Goal: Check status: Verify the current state of an ongoing process or item

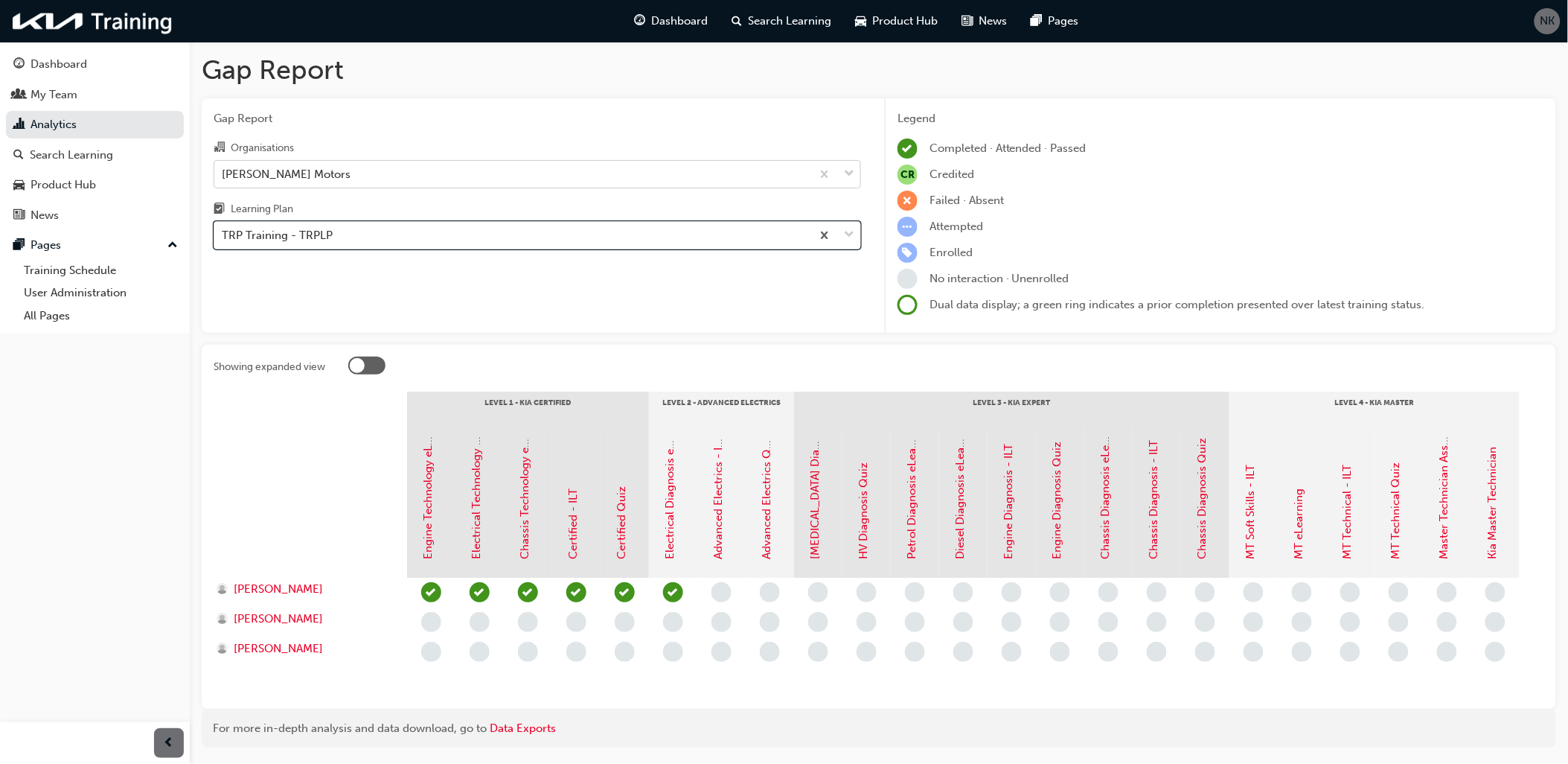
click at [318, 170] on div "[PERSON_NAME] Motors" at bounding box center [513, 173] width 597 height 26
click at [223, 170] on input "Organisations [PERSON_NAME] Motors" at bounding box center [223, 173] width 2 height 13
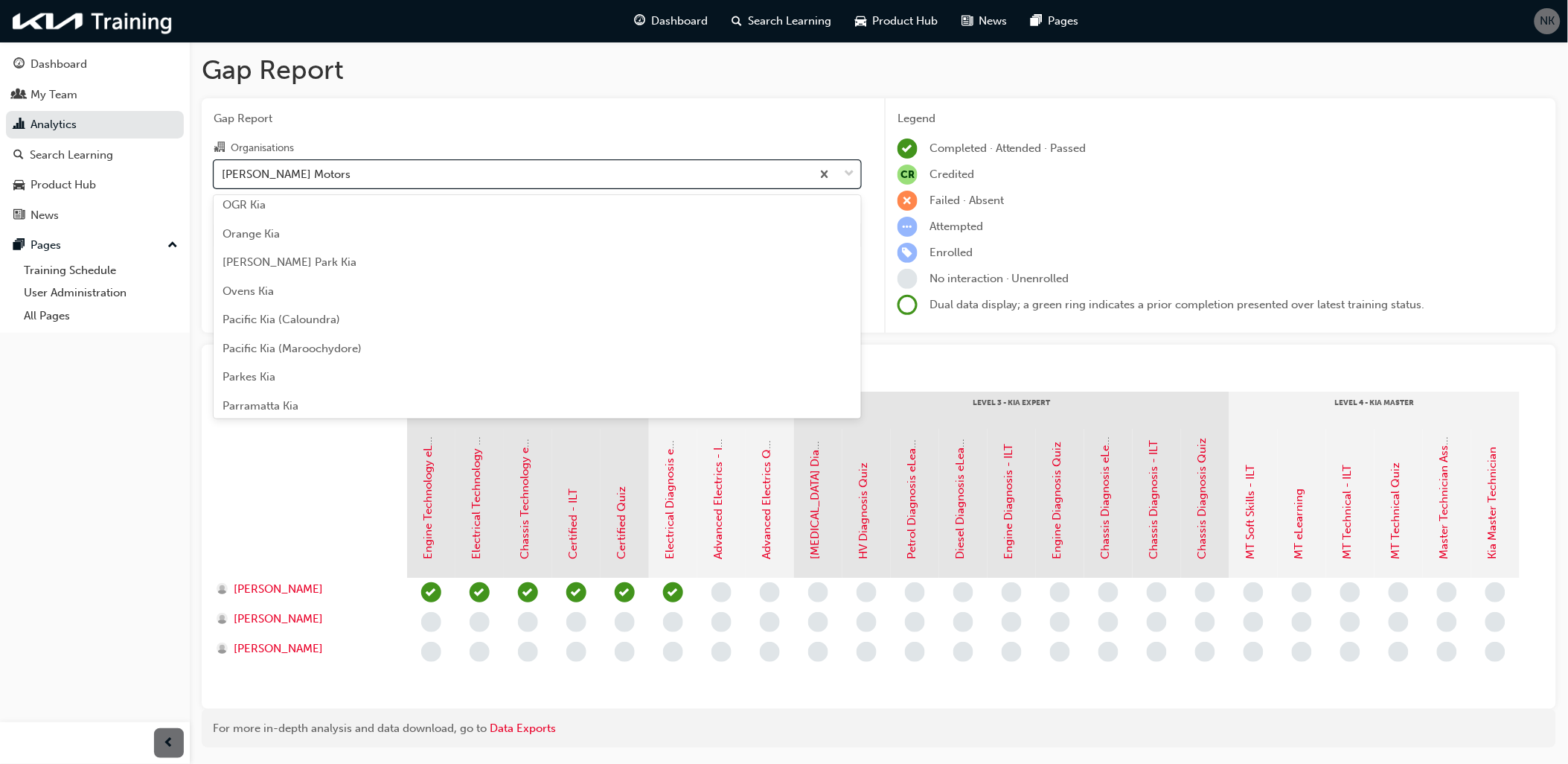
scroll to position [2909, 0]
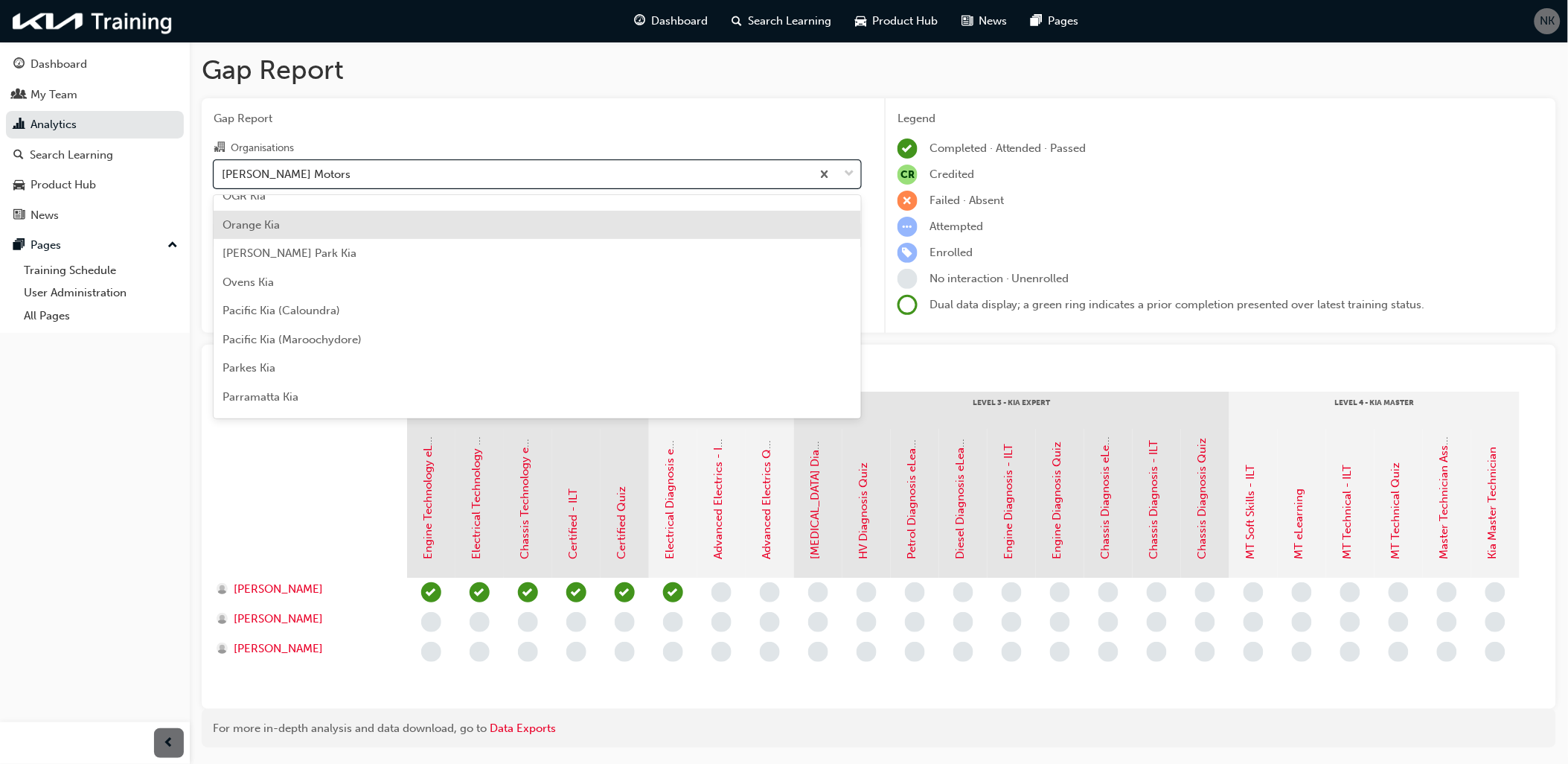
click at [285, 228] on div "Orange Kia" at bounding box center [537, 225] width 648 height 29
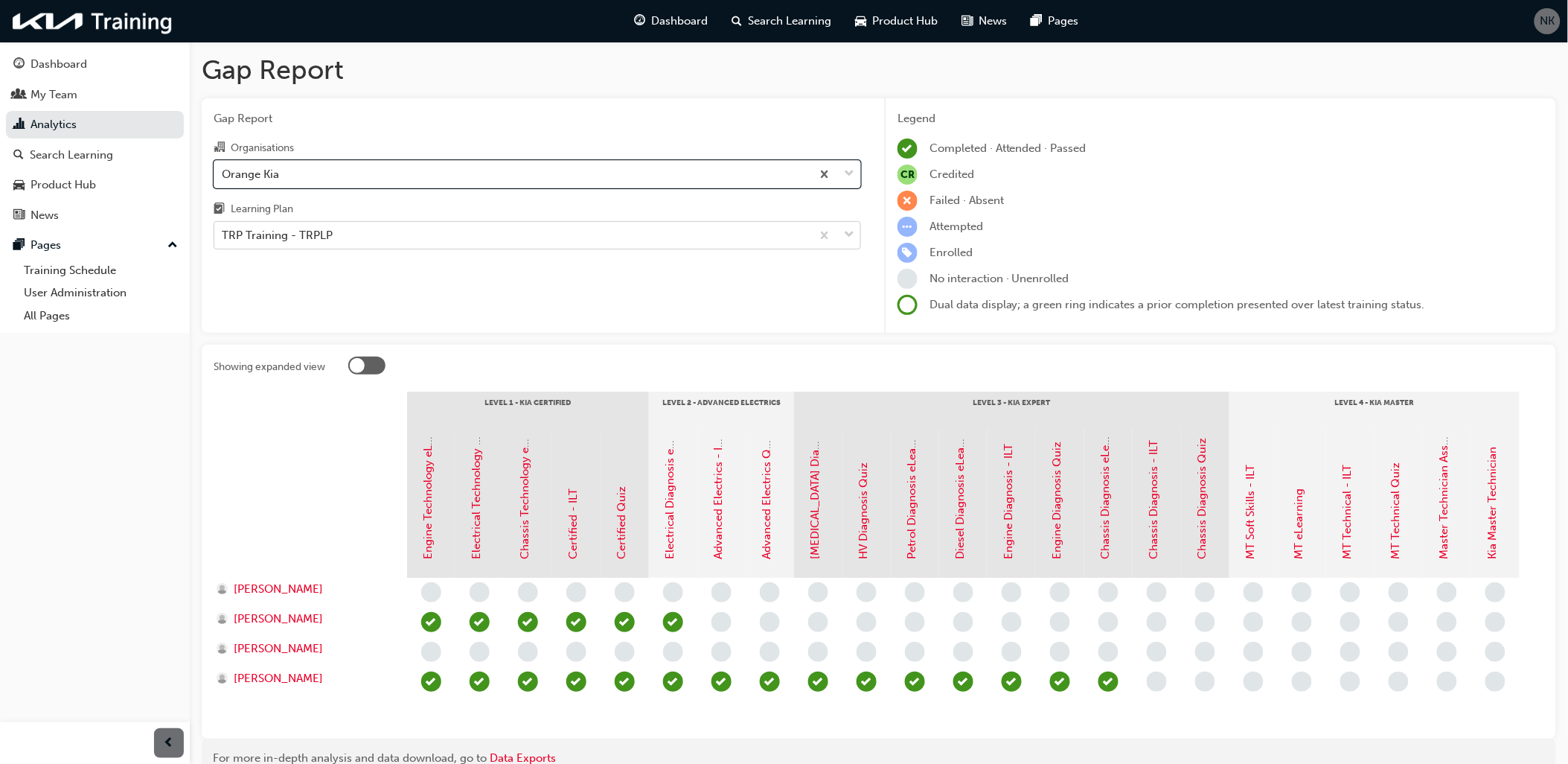
click at [354, 229] on div "TRP Training - TRPLP" at bounding box center [513, 235] width 597 height 26
click at [223, 229] on input "Learning Plan TRP Training - TRPLP" at bounding box center [223, 235] width 2 height 13
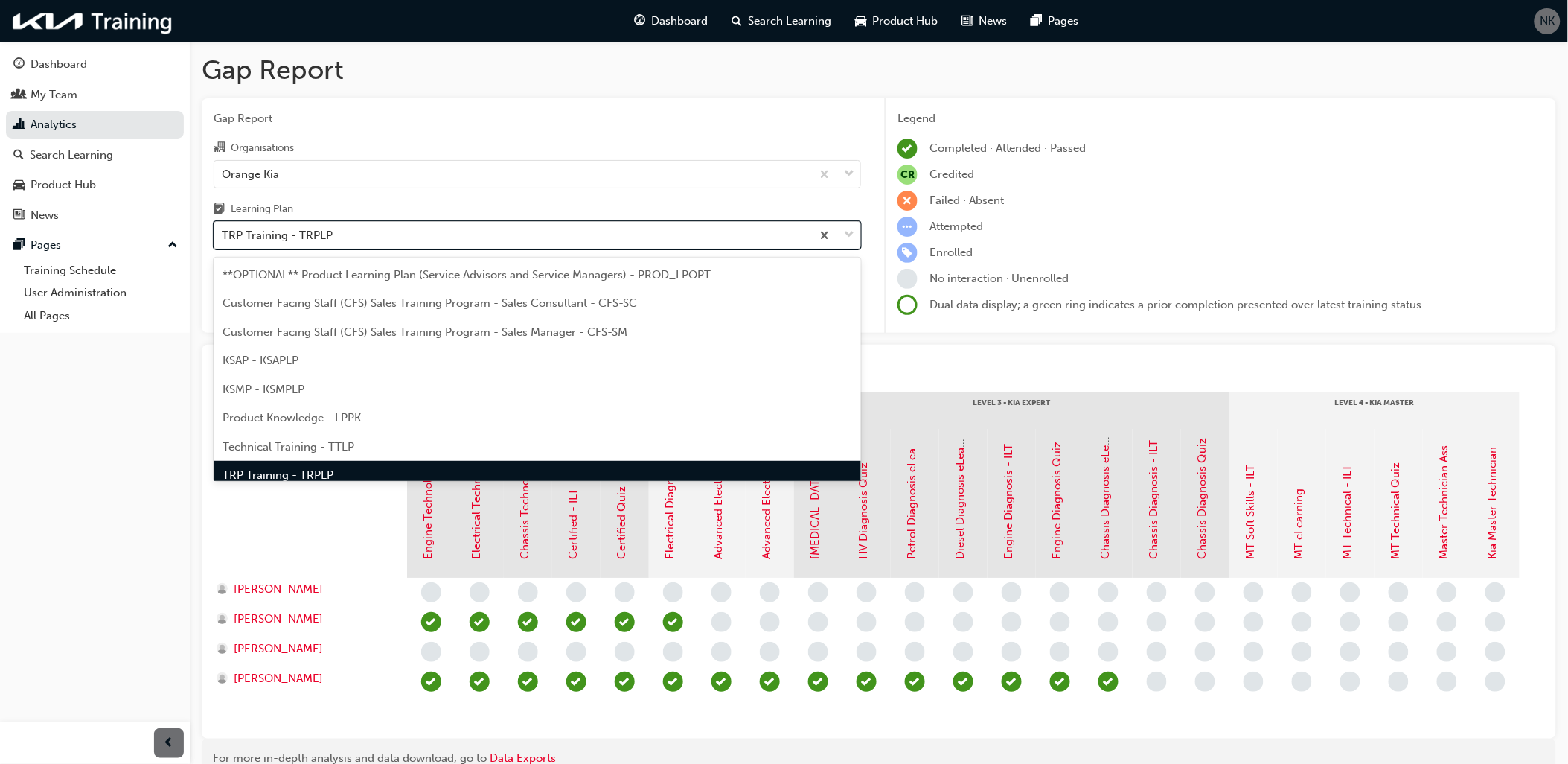
scroll to position [18, 0]
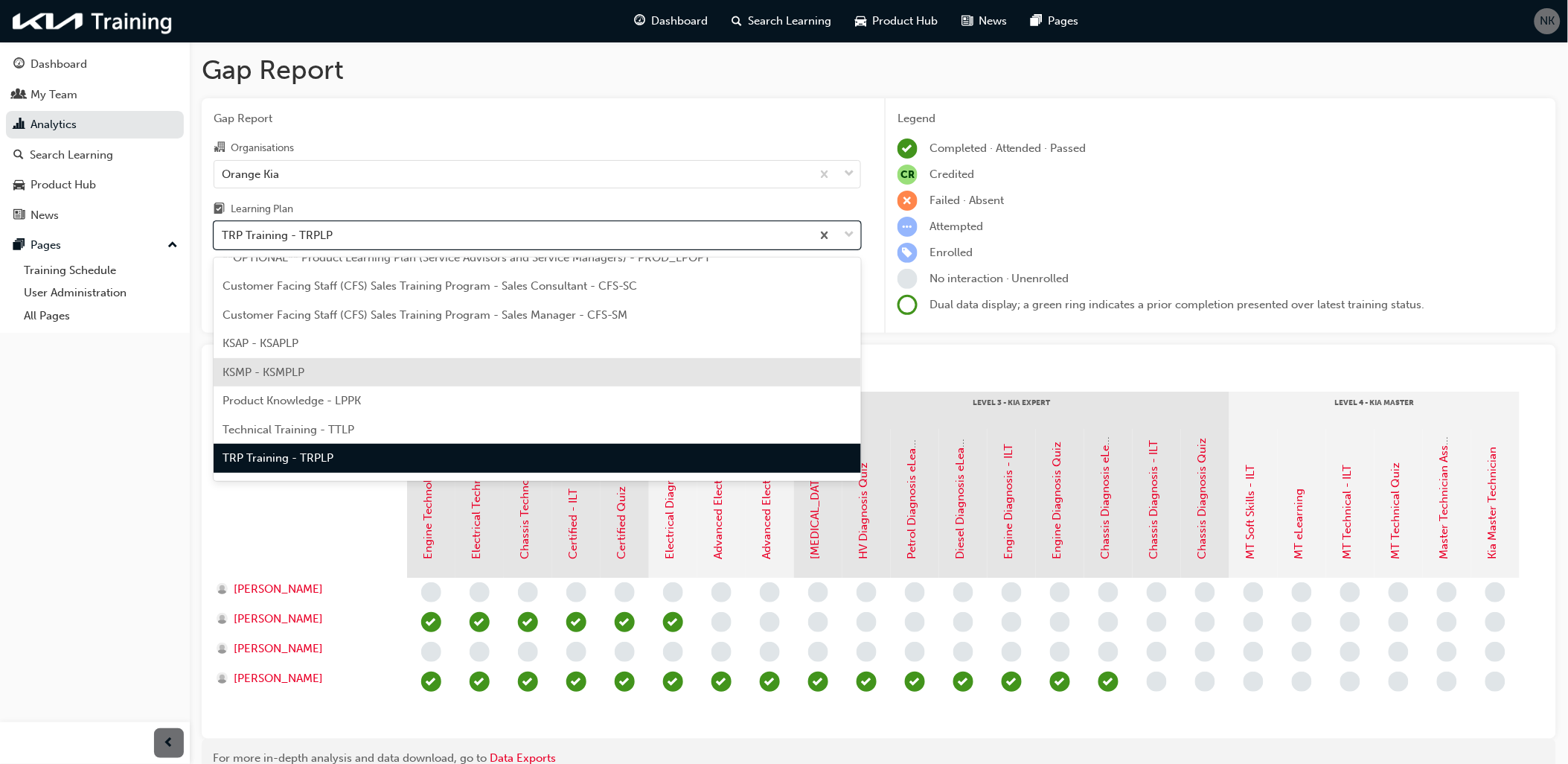
click at [311, 361] on div "KSMP - KSMPLP" at bounding box center [537, 371] width 648 height 29
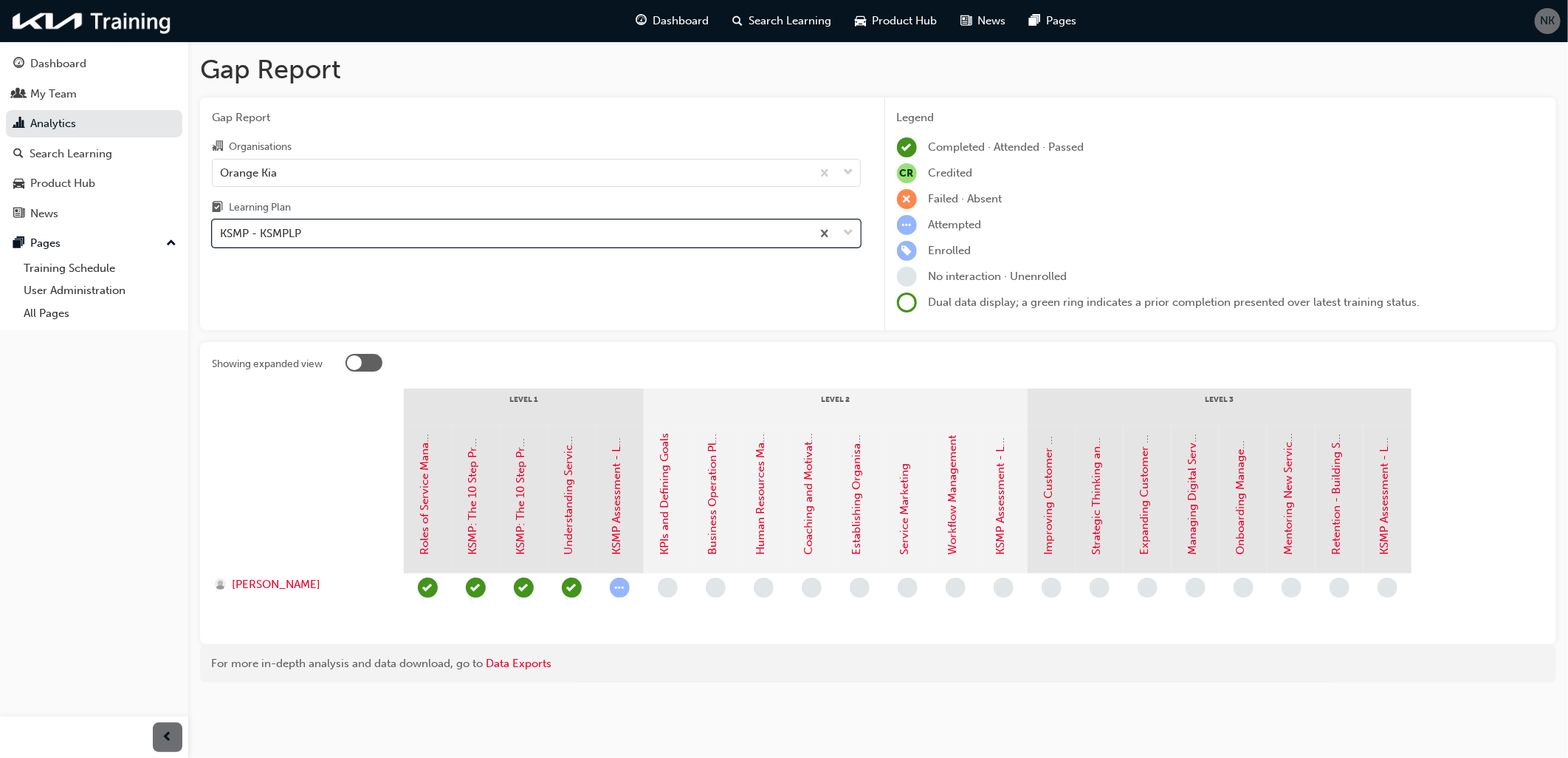
click at [358, 241] on div "KSMP - KSMPLP" at bounding box center [512, 233] width 599 height 26
click at [221, 240] on input "Learning Plan option KSMP - KSMPLP, selected. 0 results available. Select is fo…" at bounding box center [221, 233] width 2 height 13
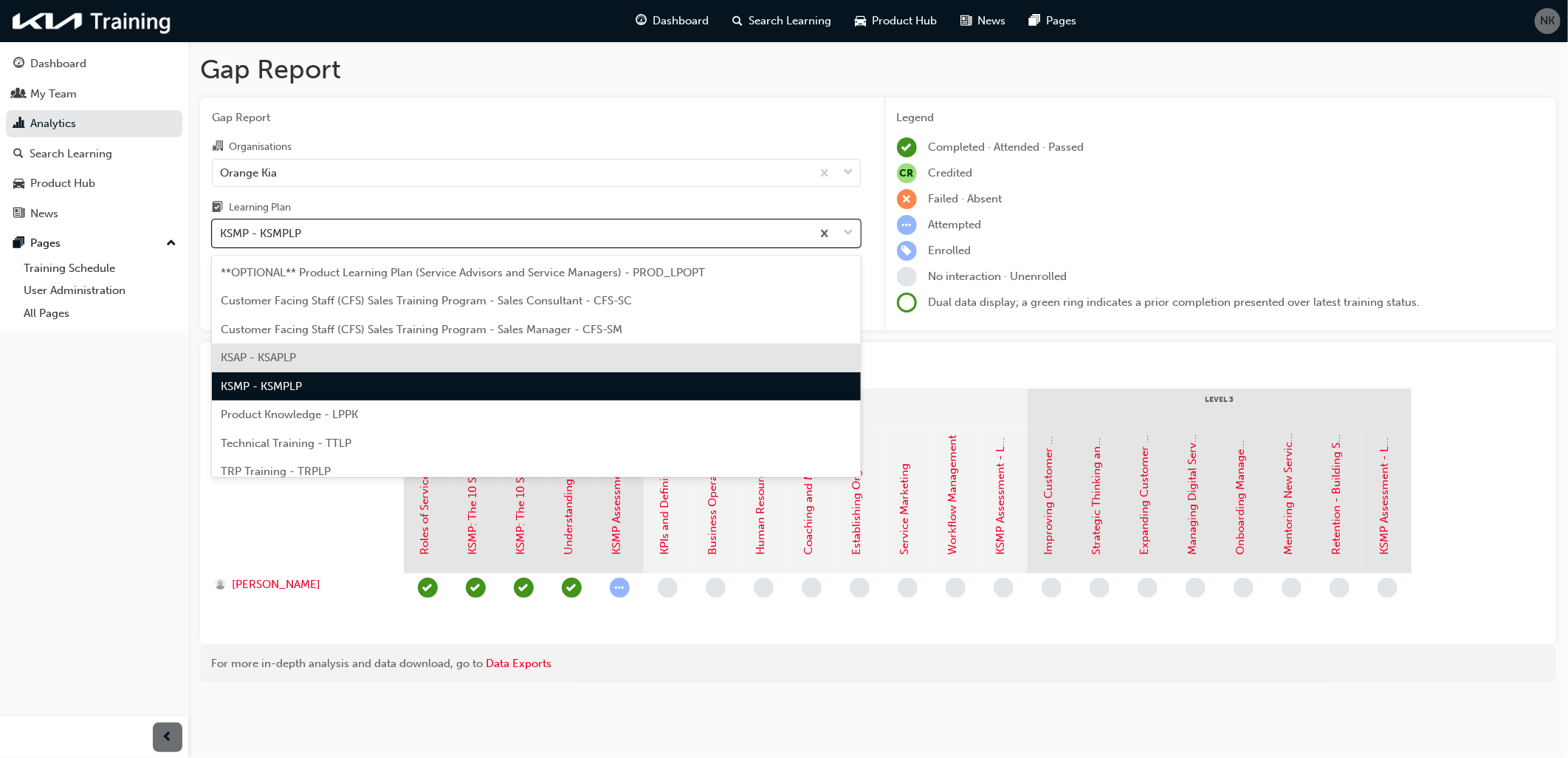
click at [283, 353] on span "KSAP - KSAPLP" at bounding box center [258, 358] width 75 height 14
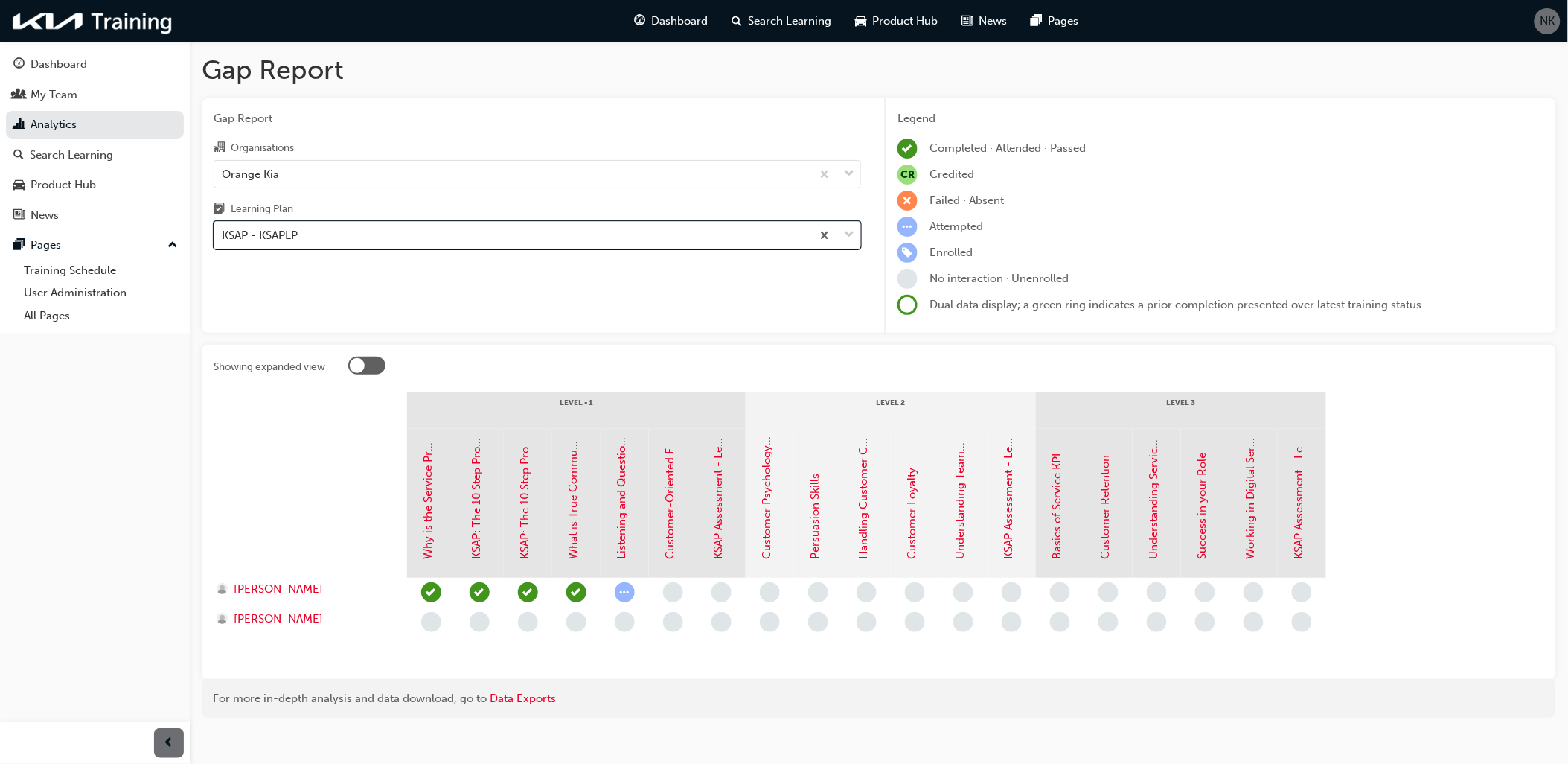
click at [199, 343] on div "Gap Report Gap Report Organisations Orange Kia Learning Plan option KSAP - KSAP…" at bounding box center [879, 391] width 1379 height 699
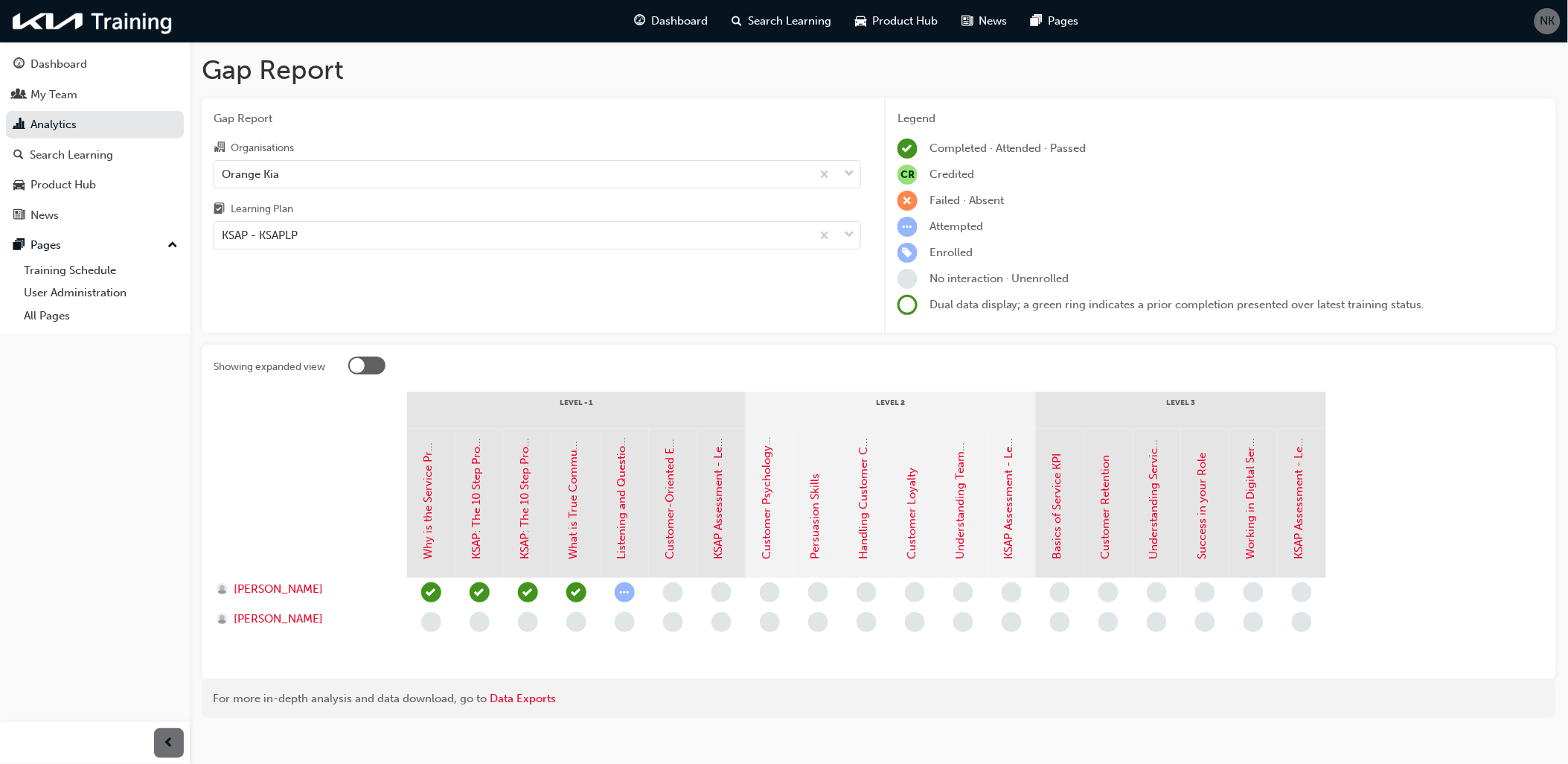
click at [202, 343] on div "Gap Report Gap Report Organisations Orange Kia Learning Plan KSAP - KSAPLP Lege…" at bounding box center [879, 391] width 1379 height 699
click at [197, 345] on div "Gap Report Gap Report Organisations Orange Kia Learning Plan KSAP - KSAPLP Lege…" at bounding box center [879, 391] width 1379 height 699
click at [204, 338] on div "Gap Report Gap Report Organisations Orange Kia Learning Plan KSAP - KSAPLP Lege…" at bounding box center [879, 391] width 1379 height 699
click at [196, 343] on div "Gap Report Gap Report Organisations Orange Kia Learning Plan KSAP - KSAPLP Lege…" at bounding box center [879, 391] width 1379 height 699
